Goal: Task Accomplishment & Management: Manage account settings

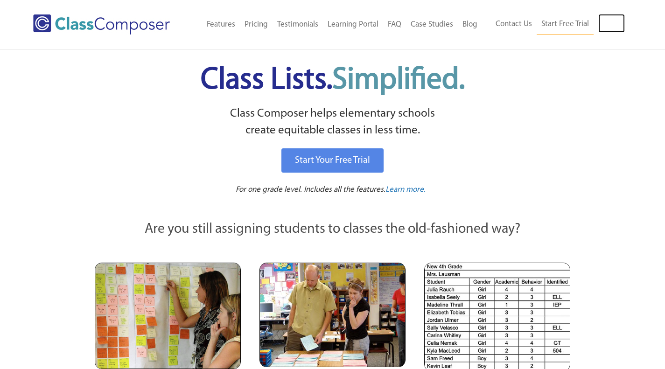
click at [612, 24] on link "Log In" at bounding box center [612, 23] width 27 height 19
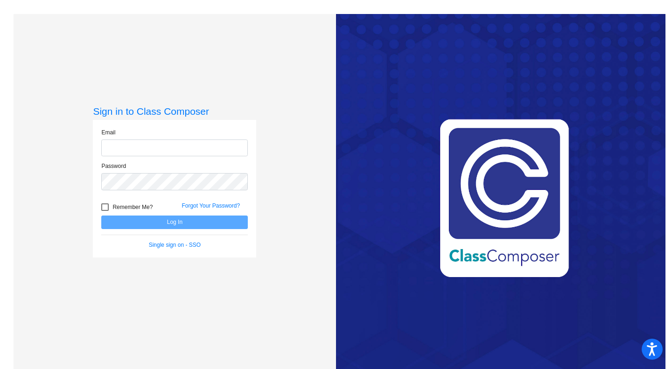
type input "[EMAIL_ADDRESS][DOMAIN_NAME]"
click at [187, 228] on button "Log In" at bounding box center [174, 223] width 147 height 14
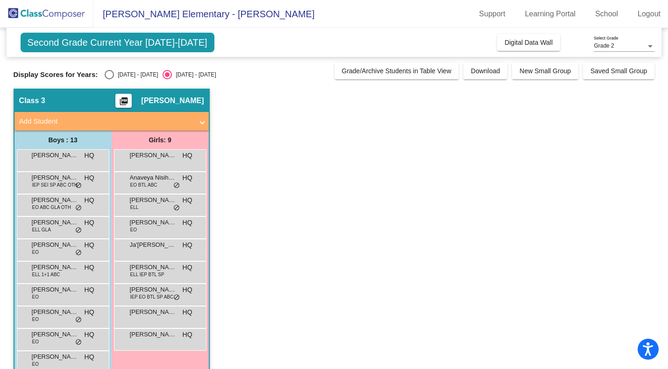
click at [109, 72] on div "Select an option" at bounding box center [109, 74] width 9 height 9
click at [109, 79] on input "2024 - 2025" at bounding box center [109, 79] width 0 height 0
radio input "true"
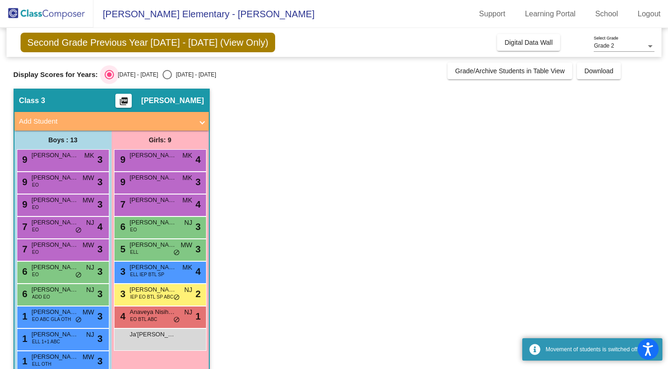
scroll to position [86, 0]
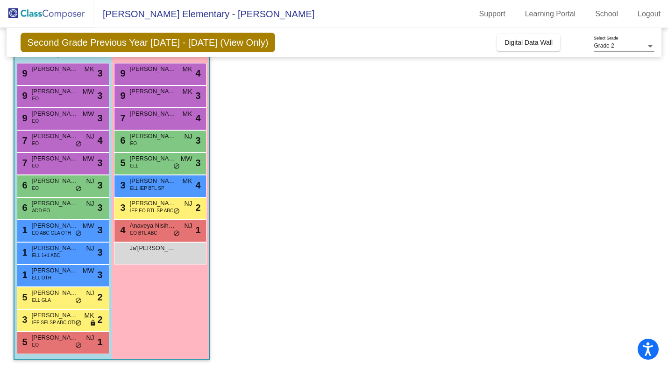
click at [49, 343] on div "5 Giovanni Zamora EO NJ lock do_not_disturb_alt 1" at bounding box center [61, 341] width 89 height 19
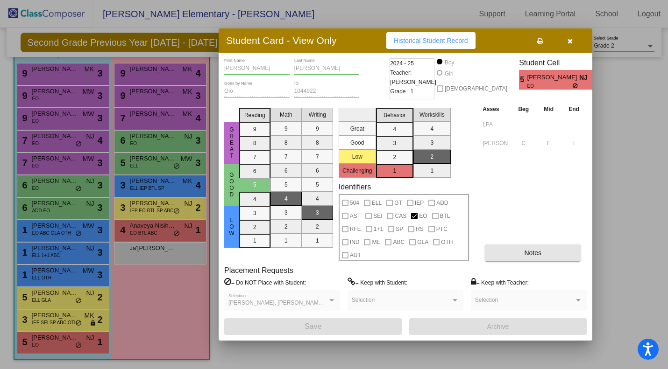
click at [537, 256] on button "Notes" at bounding box center [533, 253] width 96 height 17
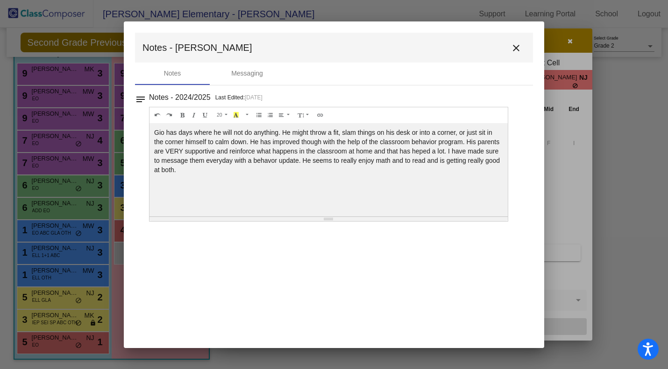
click at [516, 48] on mat-icon "close" at bounding box center [515, 47] width 11 height 11
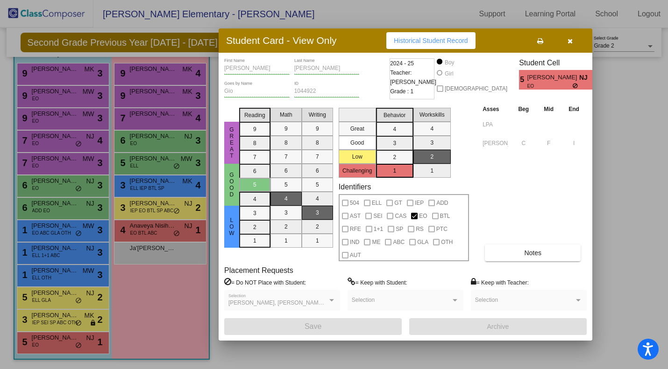
click at [567, 44] on button "button" at bounding box center [570, 40] width 30 height 17
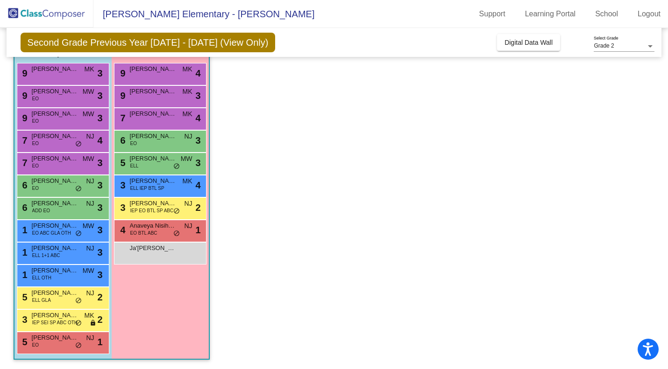
click at [56, 297] on span "Fabian Carrillo" at bounding box center [55, 293] width 47 height 9
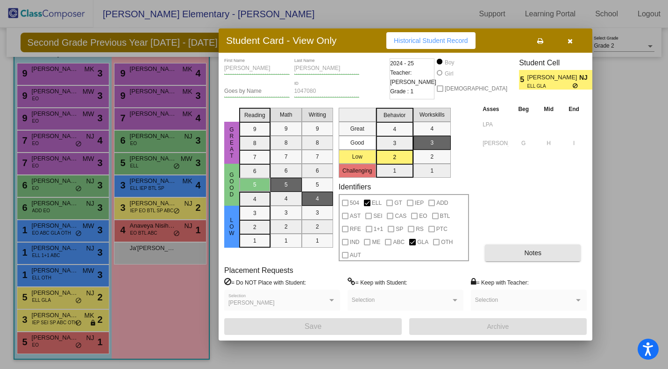
click at [536, 256] on span "Notes" at bounding box center [532, 252] width 17 height 7
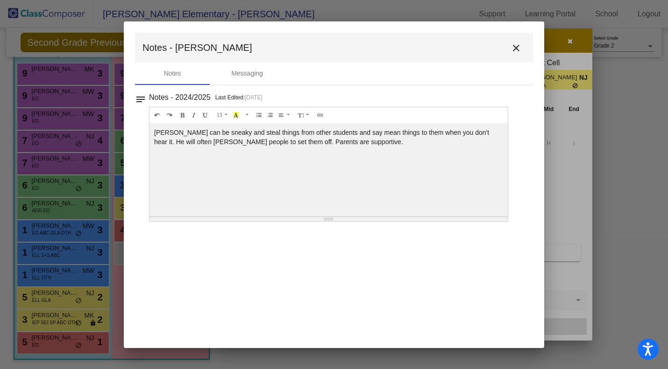
click at [516, 46] on mat-icon "close" at bounding box center [515, 47] width 11 height 11
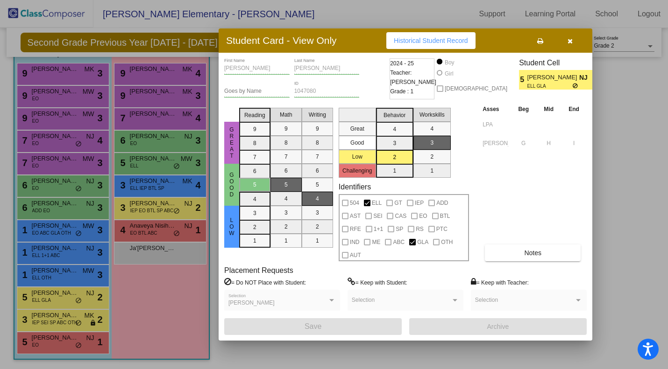
click at [573, 41] on button "button" at bounding box center [570, 40] width 30 height 17
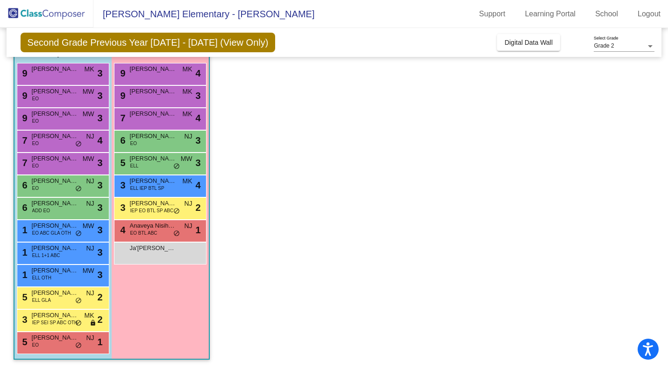
click at [56, 278] on div "1 Ranjot Singh ELL OTH MW lock do_not_disturb_alt 3" at bounding box center [61, 274] width 89 height 19
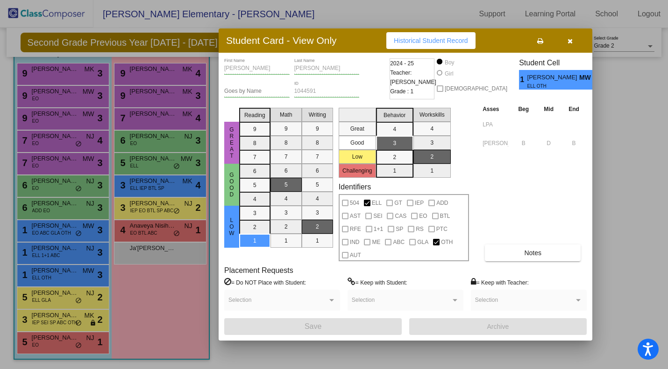
click at [542, 252] on button "Notes" at bounding box center [533, 253] width 96 height 17
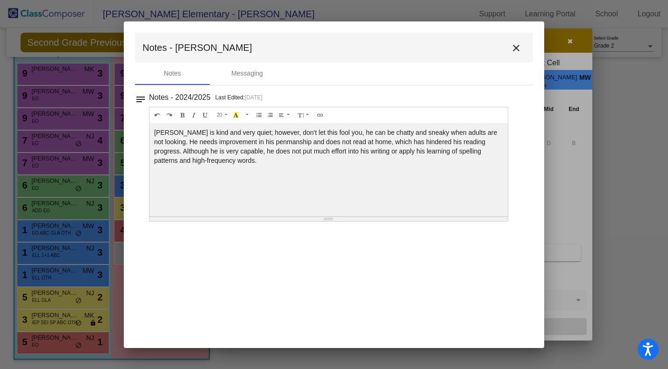
click at [515, 49] on mat-icon "close" at bounding box center [515, 47] width 11 height 11
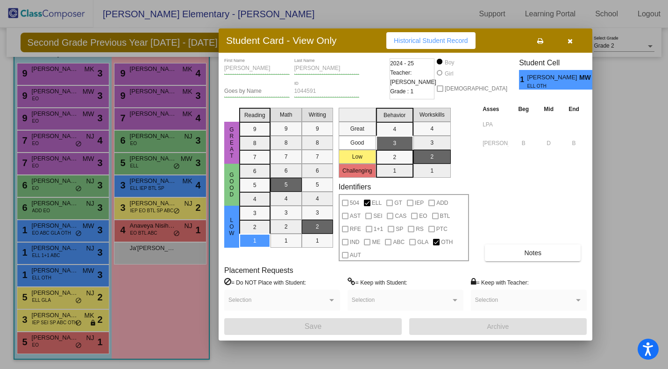
click at [566, 45] on button "button" at bounding box center [570, 40] width 30 height 17
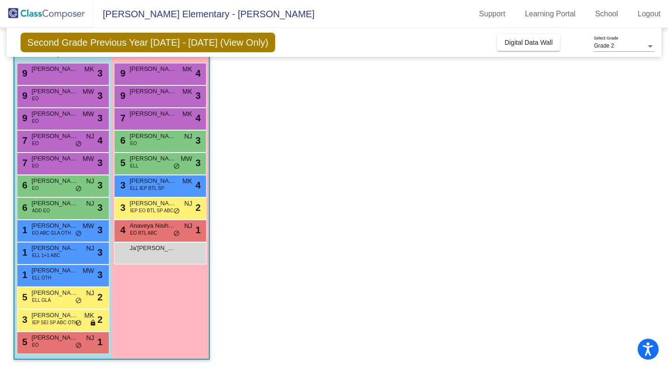
click at [46, 256] on span "ELL 1+1 ABC" at bounding box center [46, 255] width 28 height 7
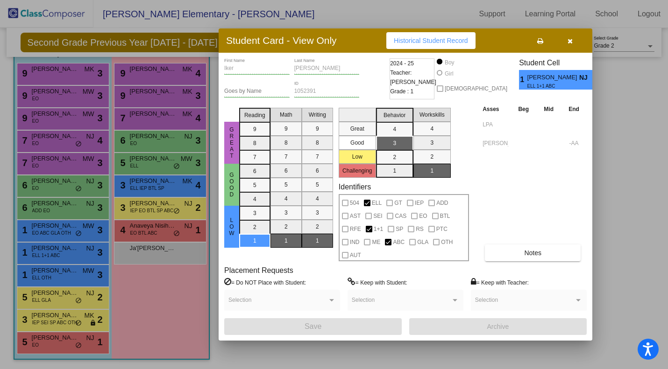
click at [539, 255] on span "Notes" at bounding box center [532, 252] width 17 height 7
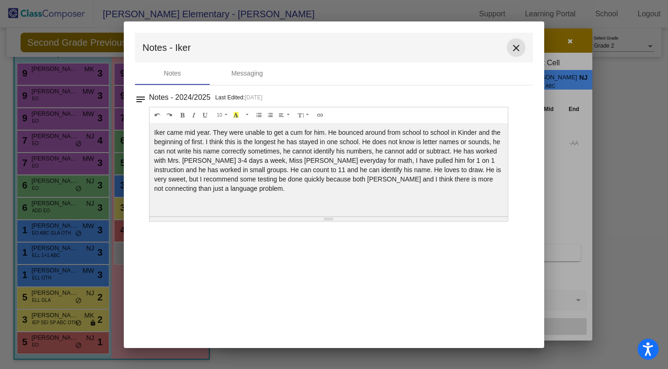
click at [516, 48] on mat-icon "close" at bounding box center [515, 47] width 11 height 11
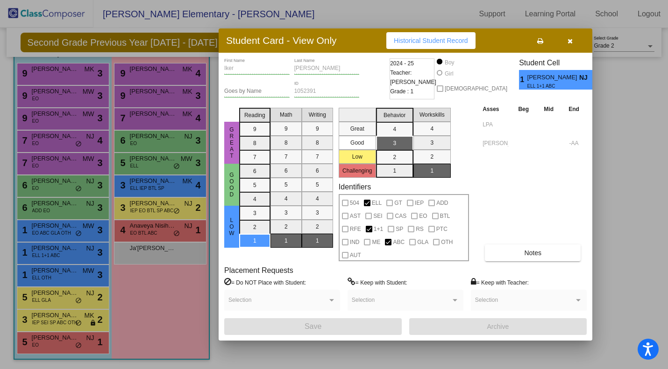
click at [569, 46] on button "button" at bounding box center [570, 40] width 30 height 17
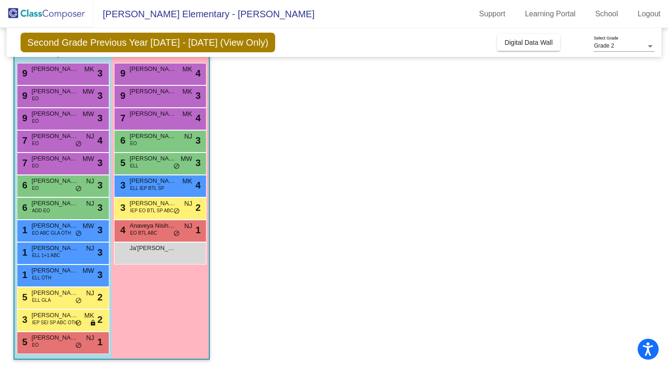
click at [156, 162] on span "Gianna Valencia" at bounding box center [153, 158] width 47 height 9
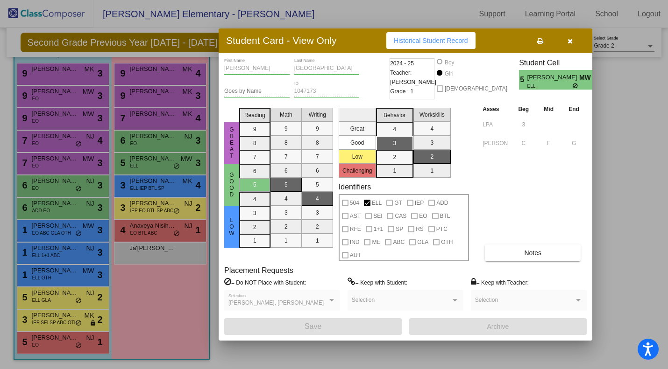
click at [541, 257] on button "Notes" at bounding box center [533, 253] width 96 height 17
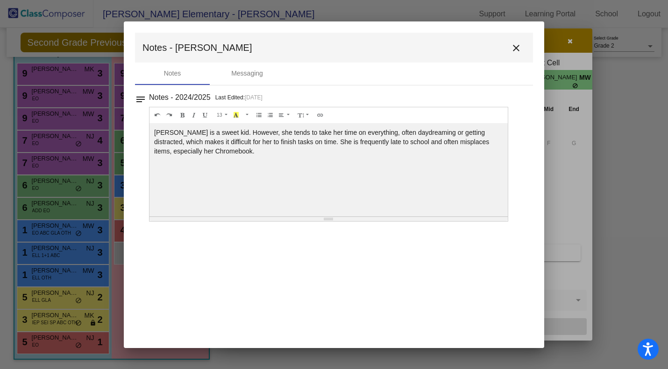
click at [516, 53] on button "close" at bounding box center [516, 47] width 19 height 19
